Goal: Information Seeking & Learning: Learn about a topic

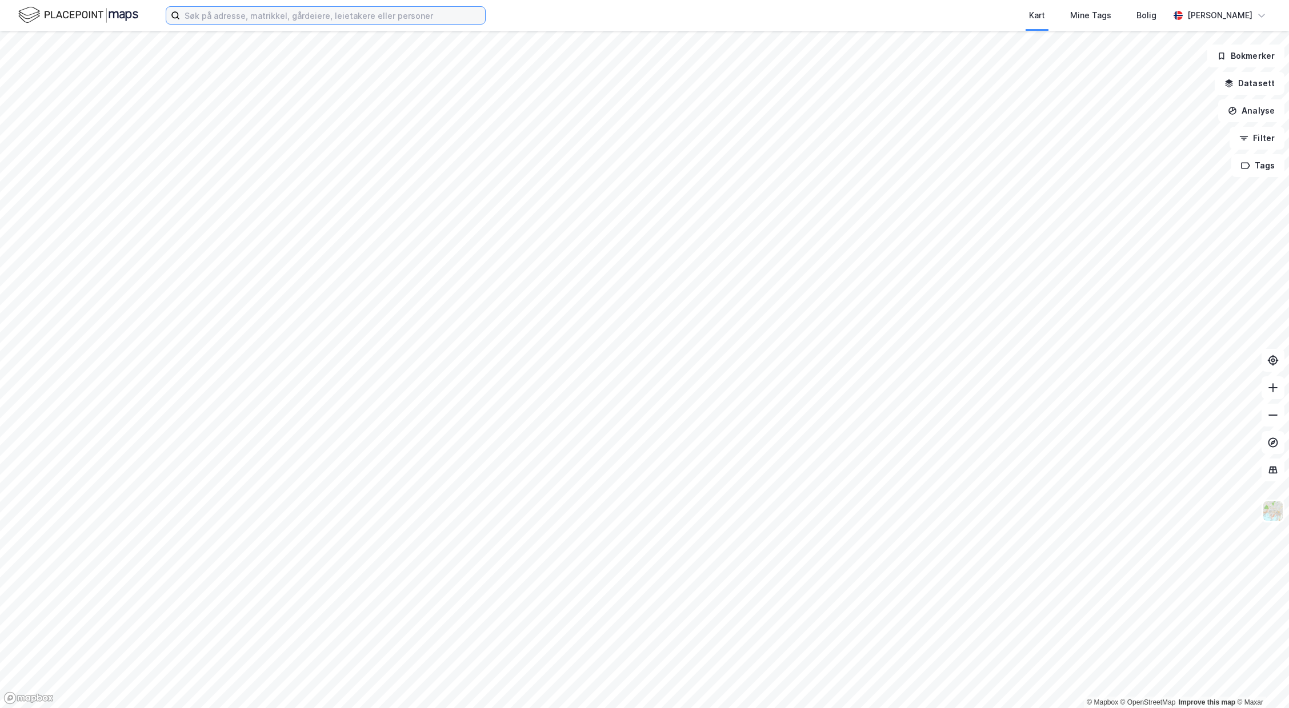
click at [226, 16] on input at bounding box center [332, 15] width 305 height 17
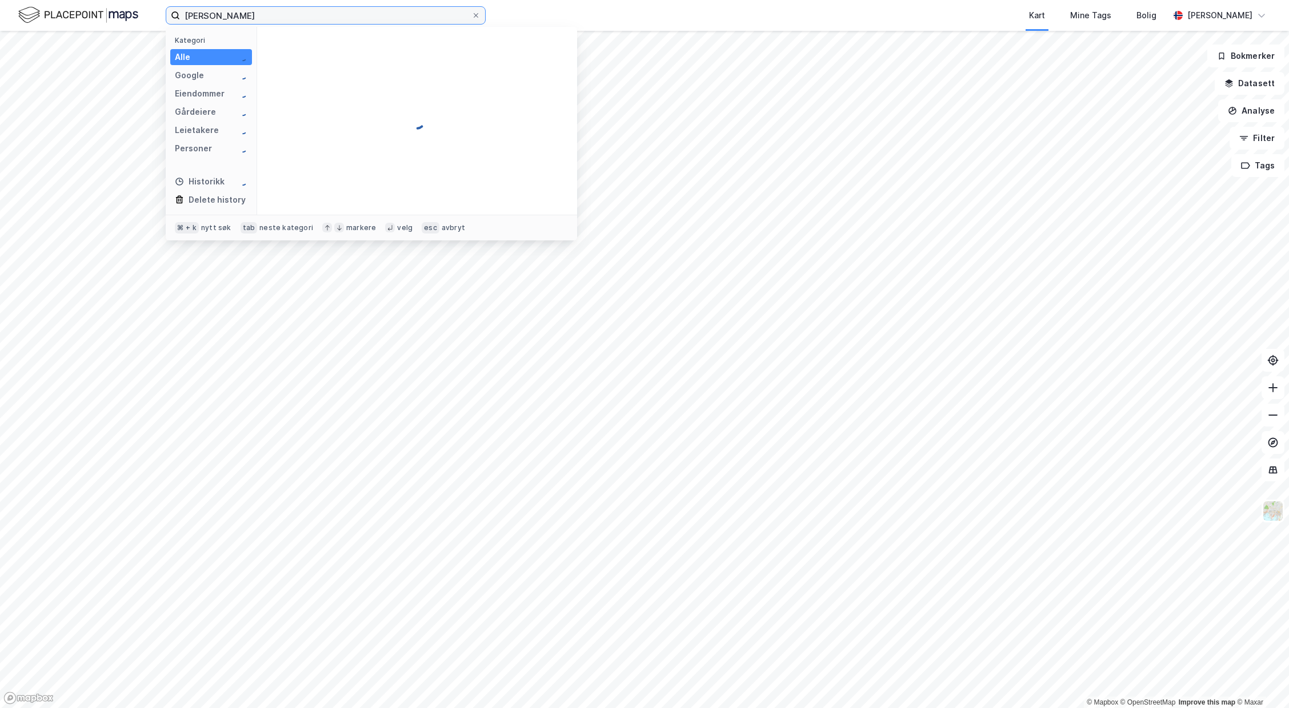
type input "[PERSON_NAME]"
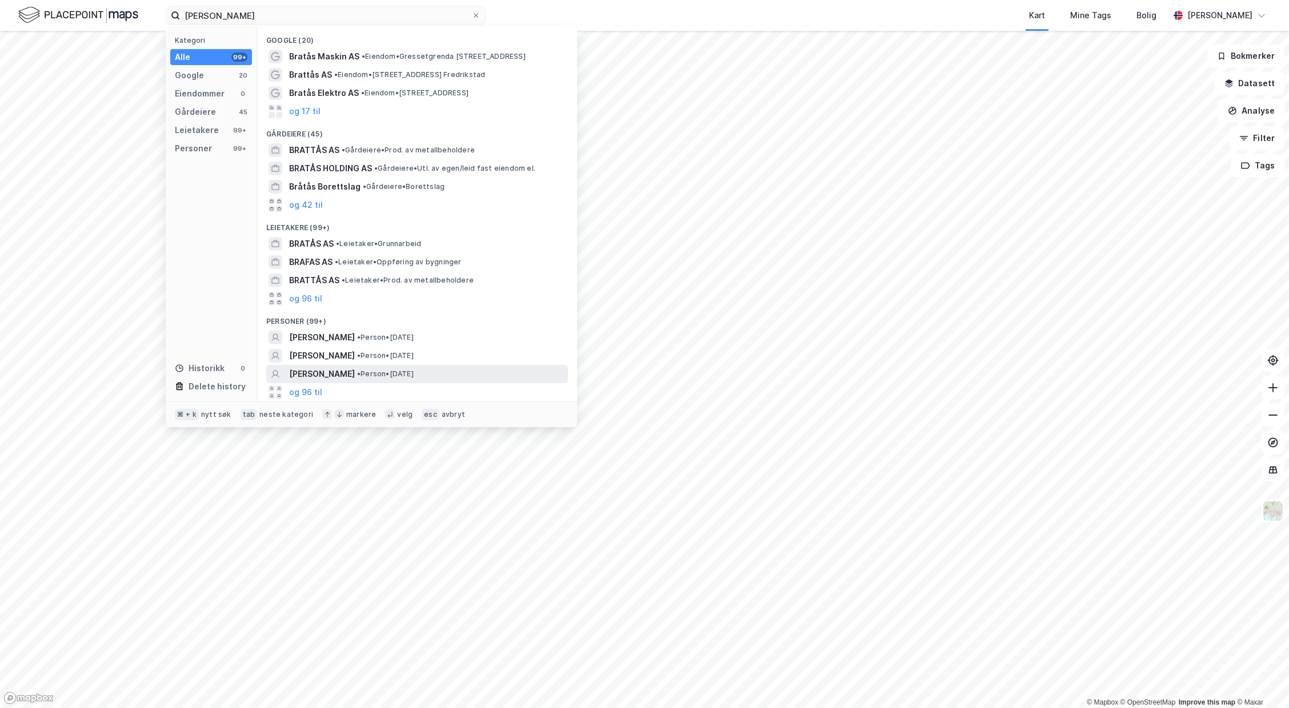
click at [355, 373] on span "[PERSON_NAME]" at bounding box center [322, 374] width 66 height 14
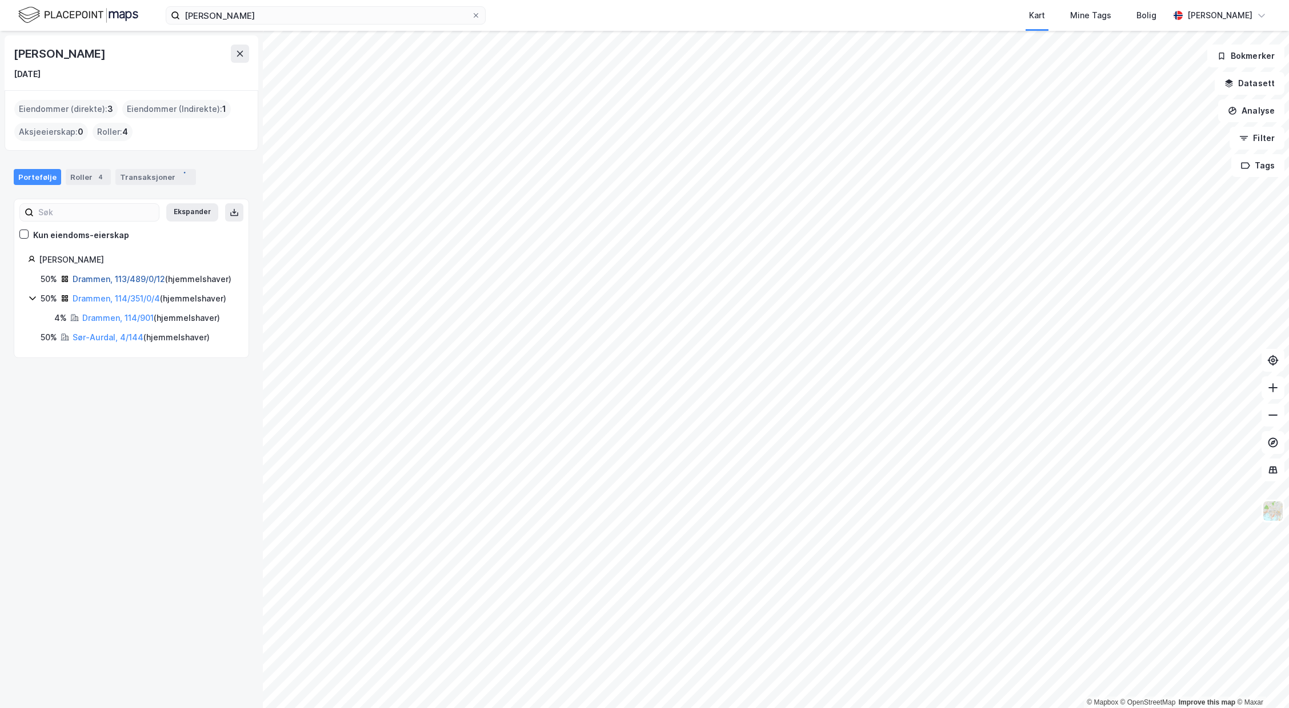
click at [107, 278] on link "Drammen, 113/489/0/12" at bounding box center [119, 279] width 93 height 10
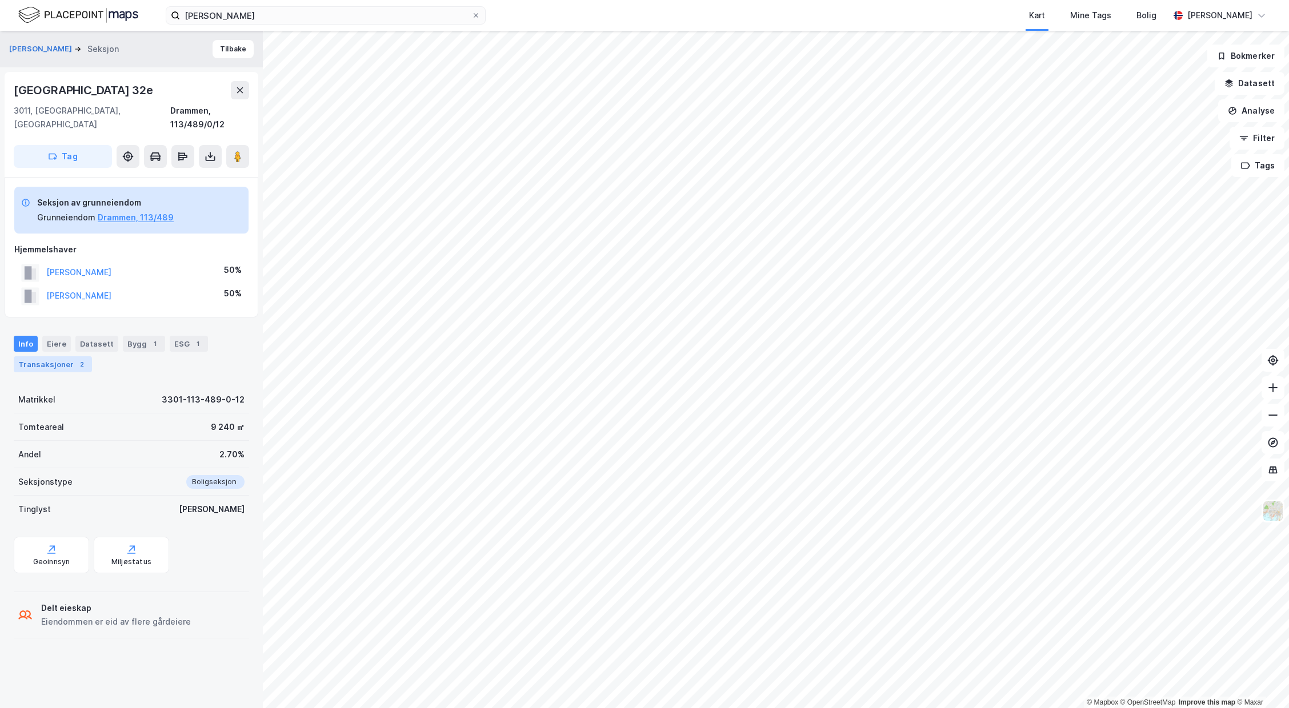
click at [47, 356] on div "Transaksjoner 2" at bounding box center [53, 364] width 78 height 16
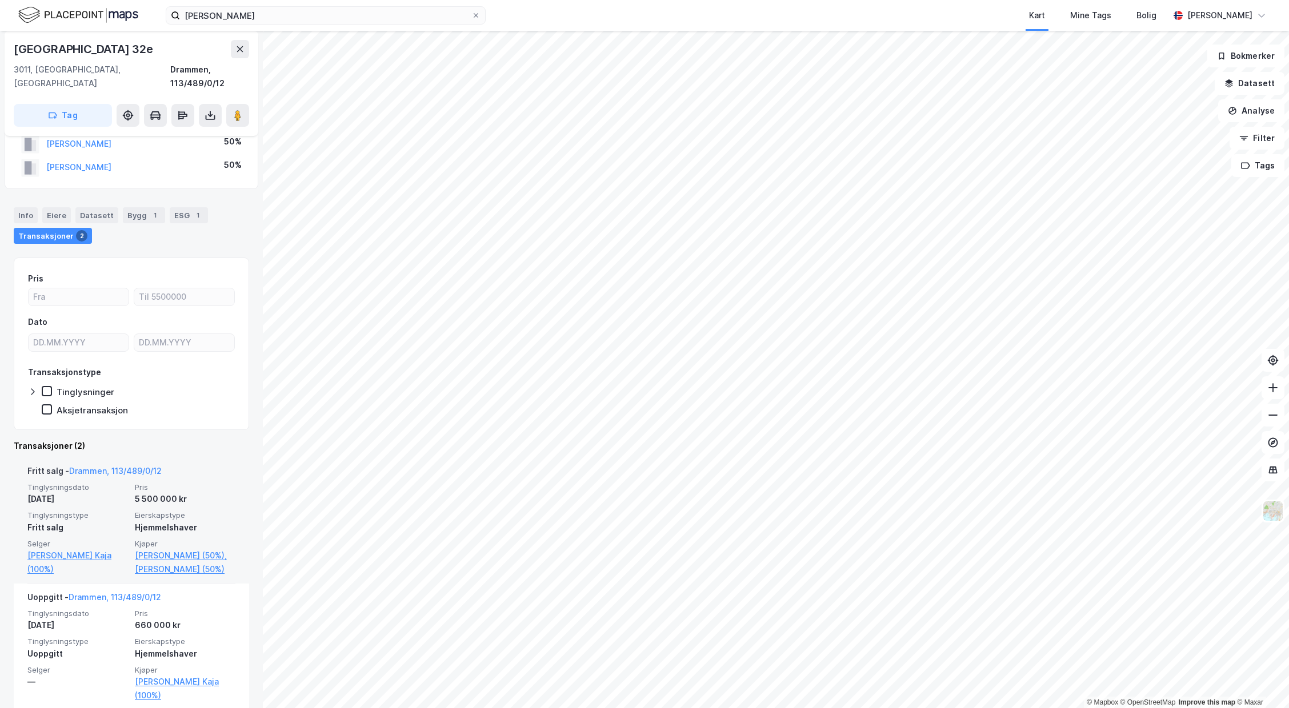
scroll to position [130, 0]
